Goal: Transaction & Acquisition: Obtain resource

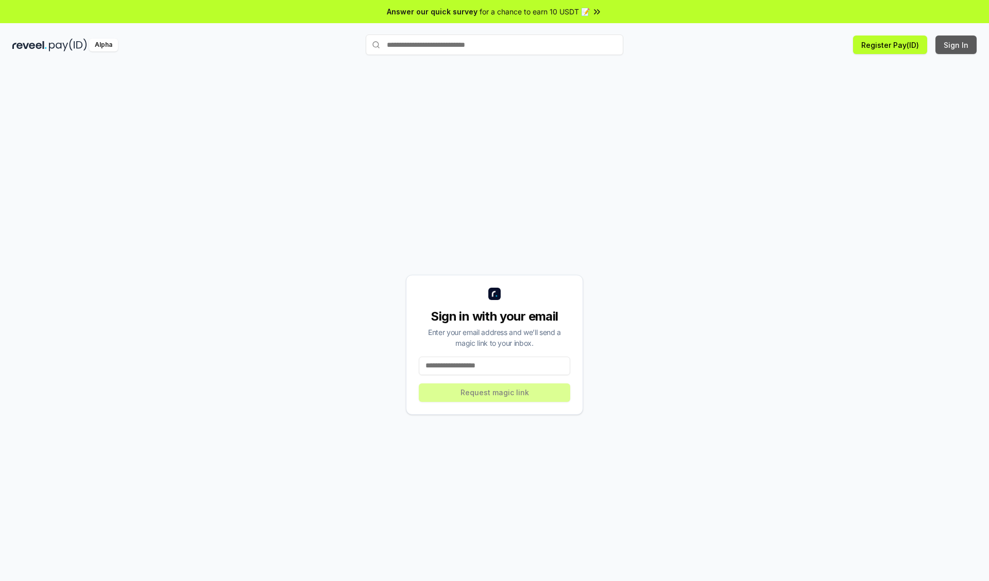
click at [956, 45] on button "Sign In" at bounding box center [955, 45] width 41 height 19
type input "**********"
click at [494, 392] on button "Request magic link" at bounding box center [494, 393] width 151 height 19
